Goal: Task Accomplishment & Management: Use online tool/utility

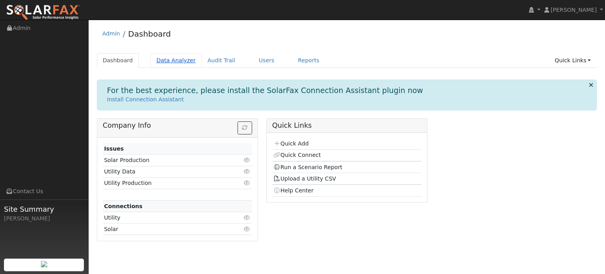
click at [171, 61] on link "Data Analyzer" at bounding box center [176, 60] width 51 height 15
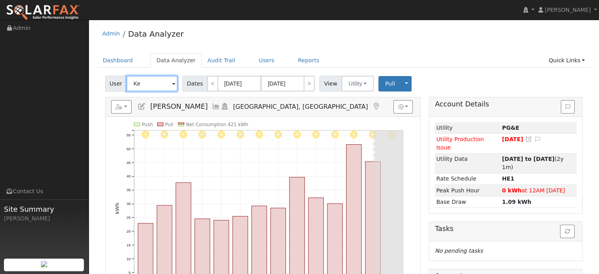
type input "K"
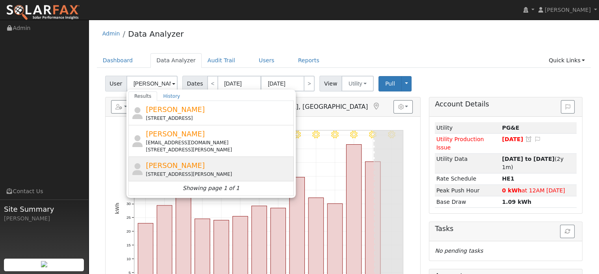
click at [163, 171] on div "[STREET_ADDRESS][PERSON_NAME]" at bounding box center [219, 174] width 146 height 7
type input "[PERSON_NAME]"
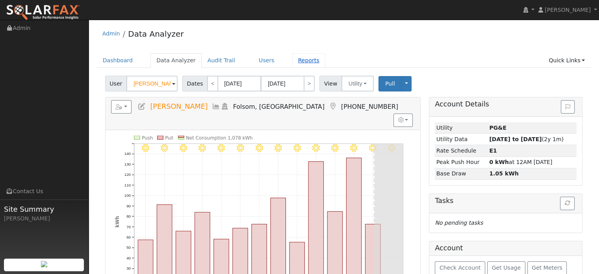
click at [299, 61] on link "Reports" at bounding box center [308, 60] width 33 height 15
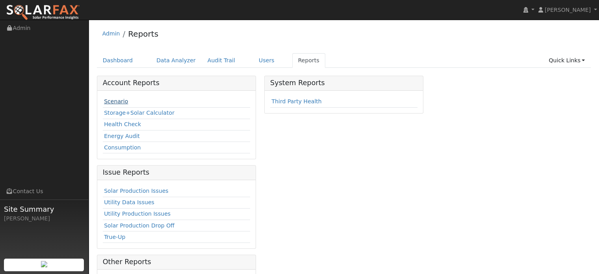
click at [116, 102] on link "Scenario" at bounding box center [116, 101] width 24 height 6
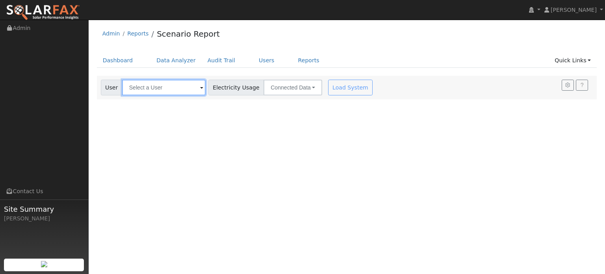
click at [158, 86] on input "text" at bounding box center [164, 88] width 84 height 16
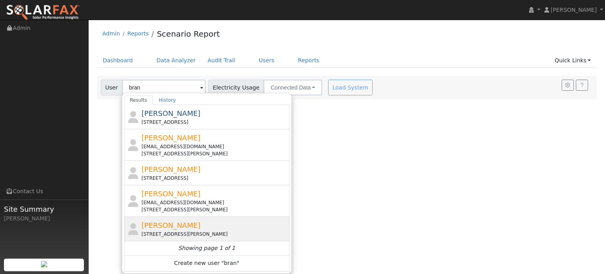
click at [191, 221] on span "[PERSON_NAME]" at bounding box center [170, 225] width 59 height 8
type input "[PERSON_NAME]"
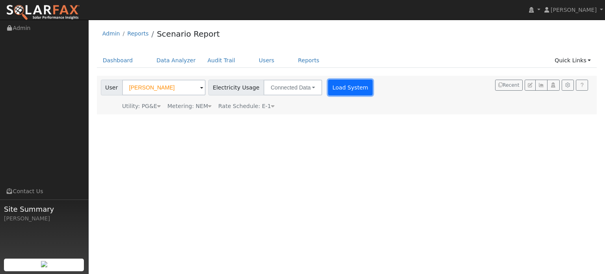
click at [329, 84] on button "Load System" at bounding box center [350, 88] width 45 height 16
